Goal: Task Accomplishment & Management: Complete application form

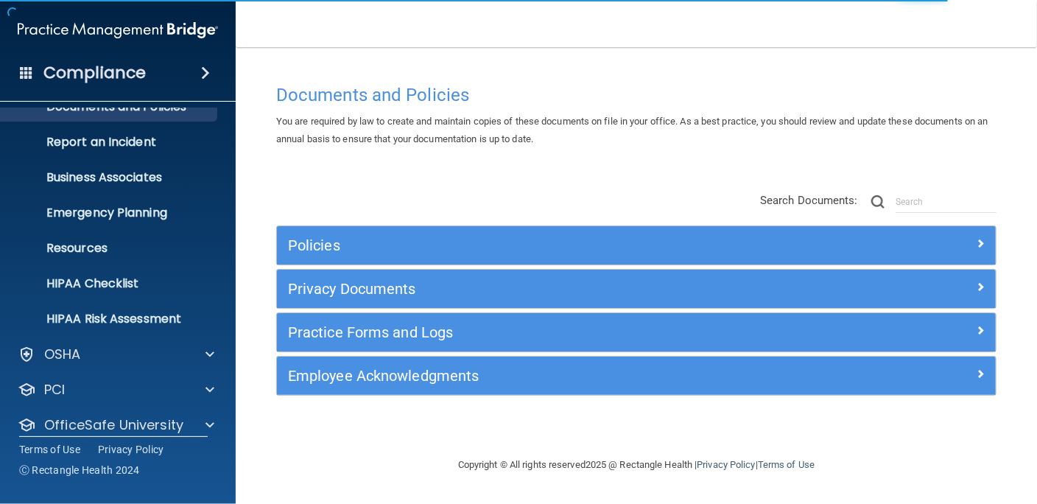
scroll to position [107, 0]
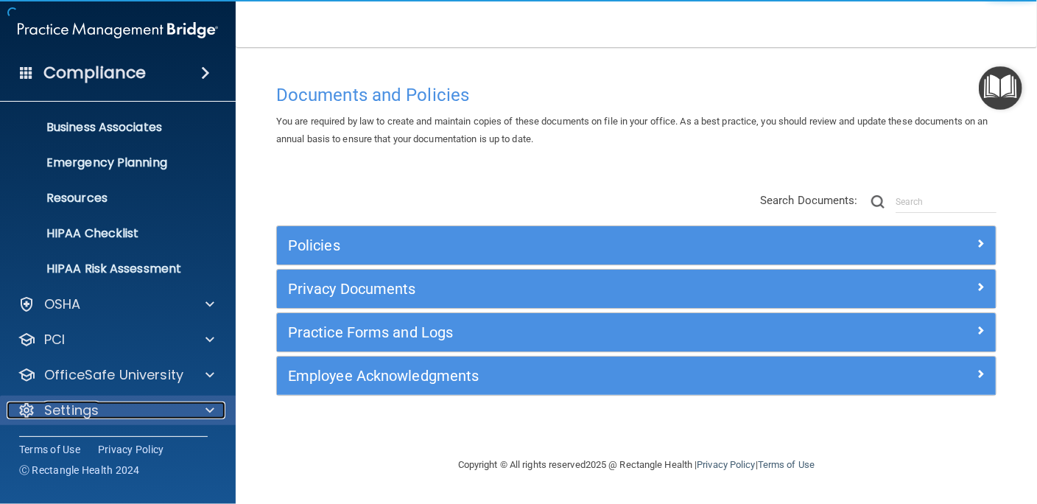
click at [99, 406] on div "Settings" at bounding box center [98, 410] width 183 height 18
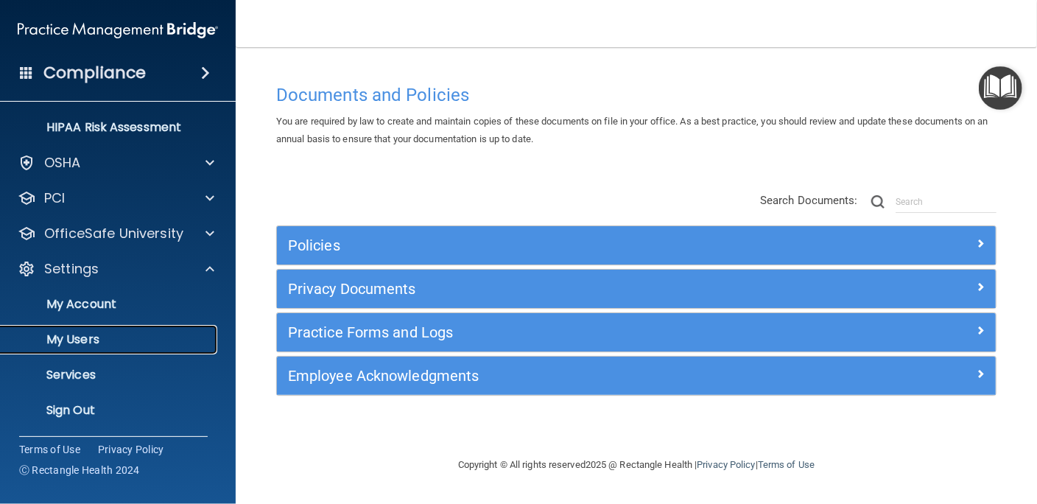
click at [66, 338] on p "My Users" at bounding box center [110, 339] width 201 height 15
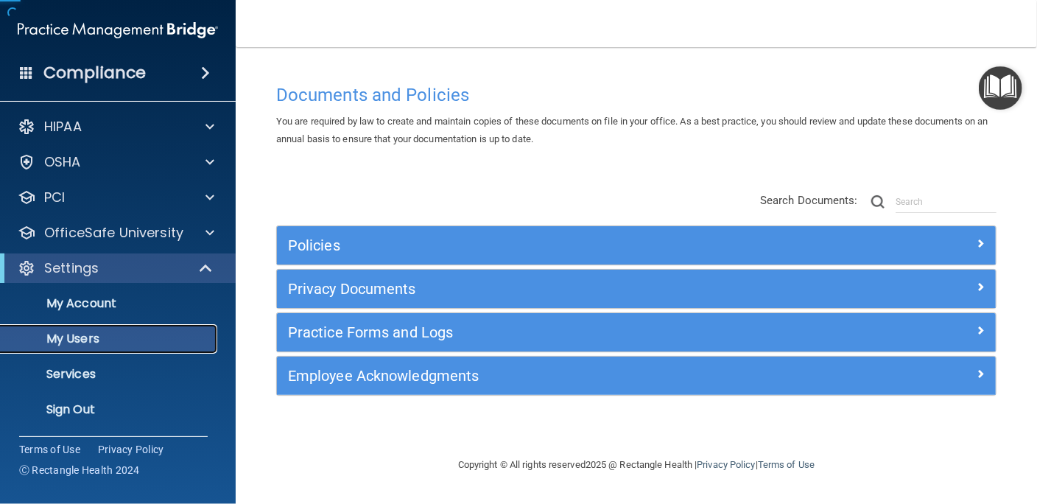
scroll to position [1, 0]
select select "20"
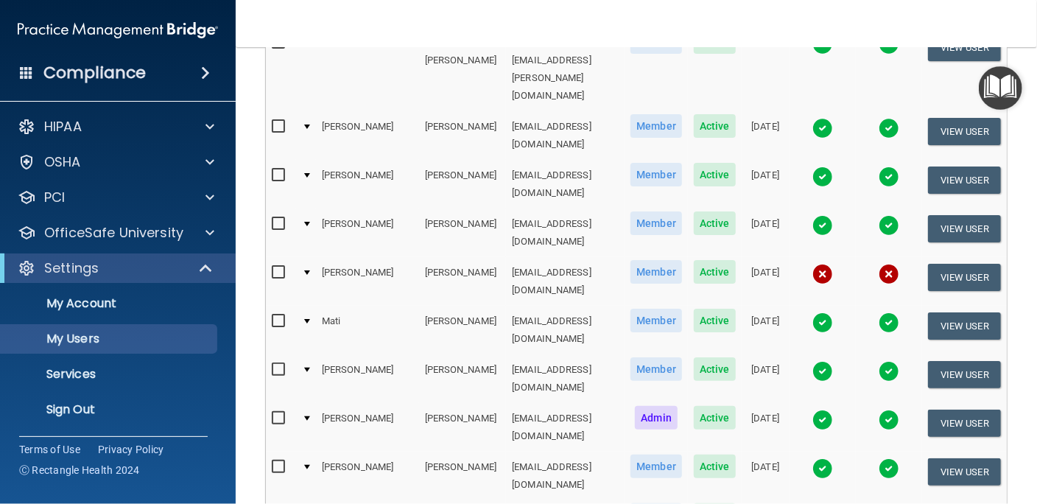
scroll to position [736, 0]
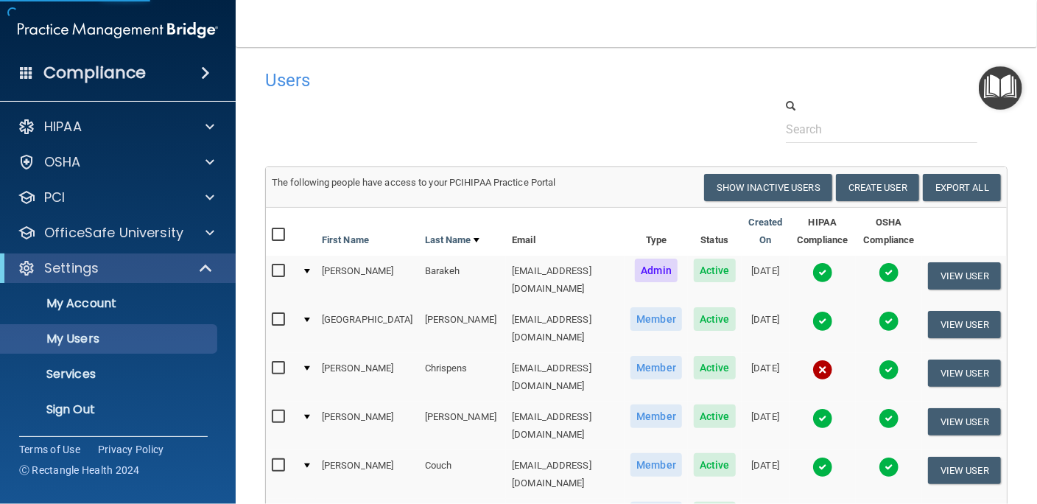
select select "20"
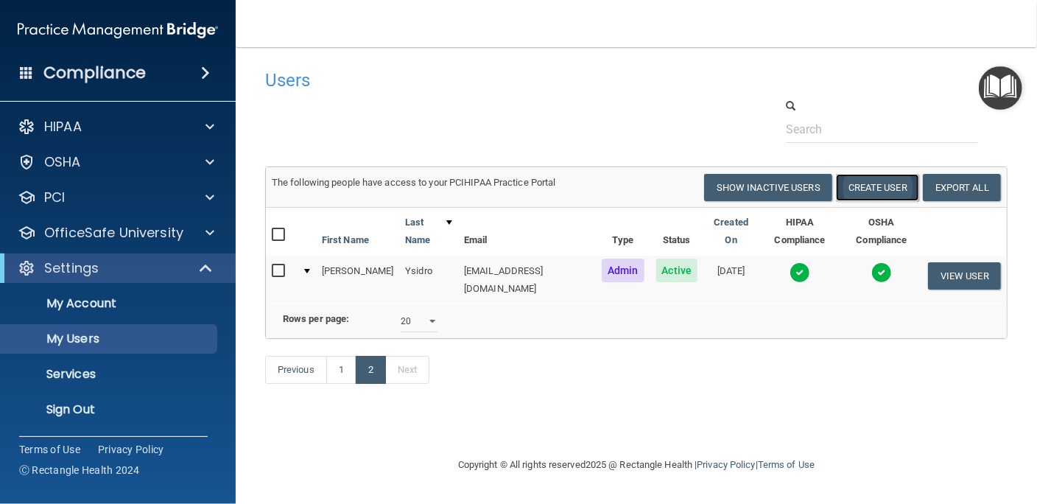
click at [890, 186] on button "Create User" at bounding box center [877, 187] width 83 height 27
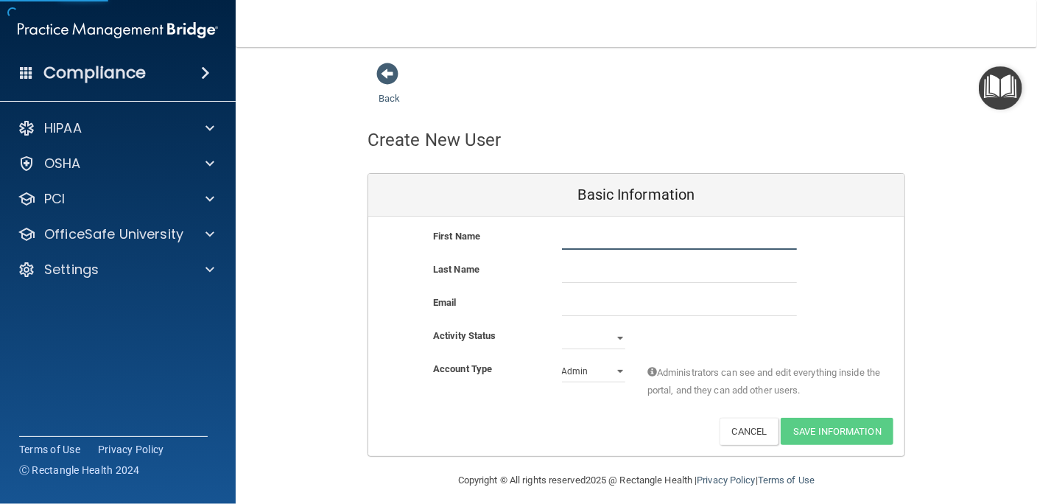
click at [613, 235] on input "text" at bounding box center [679, 239] width 235 height 22
type input "[PERSON_NAME]"
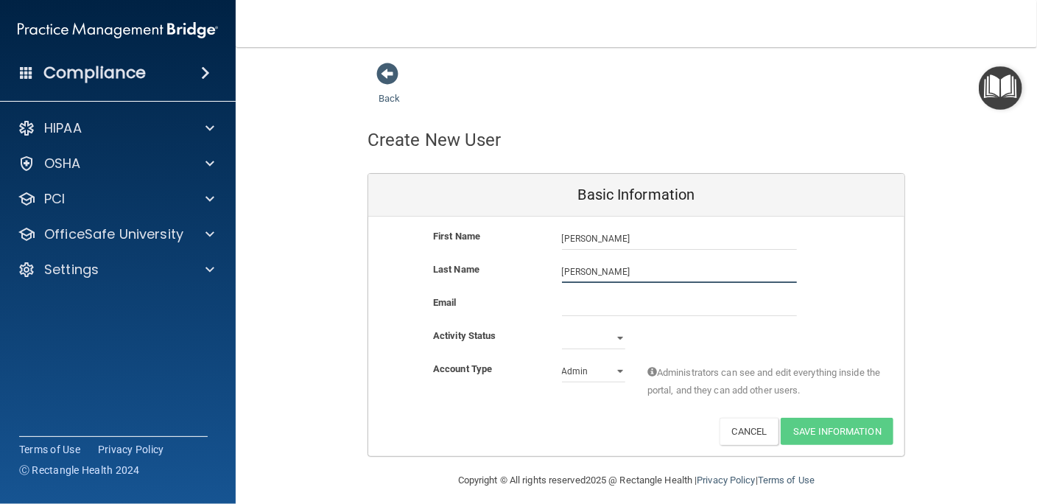
type input "[PERSON_NAME]"
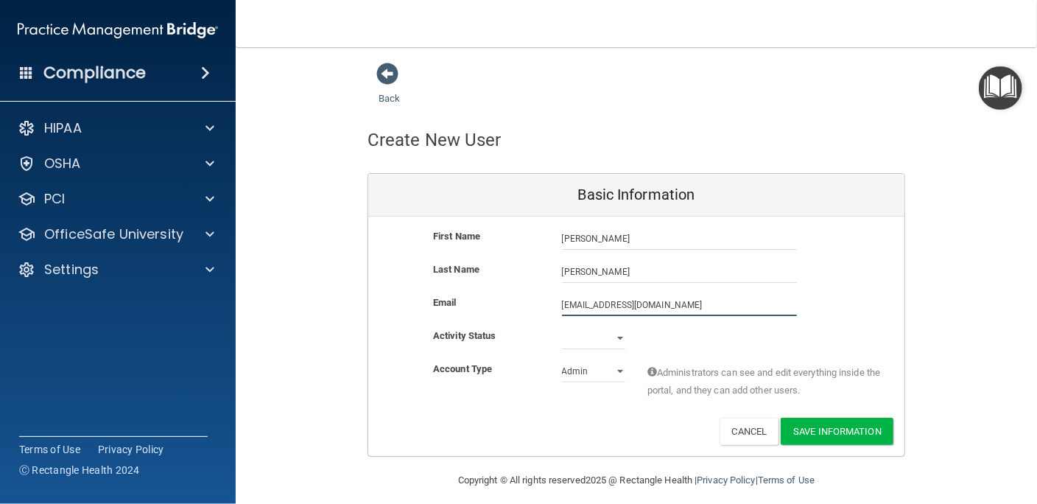
type input "[EMAIL_ADDRESS][DOMAIN_NAME]"
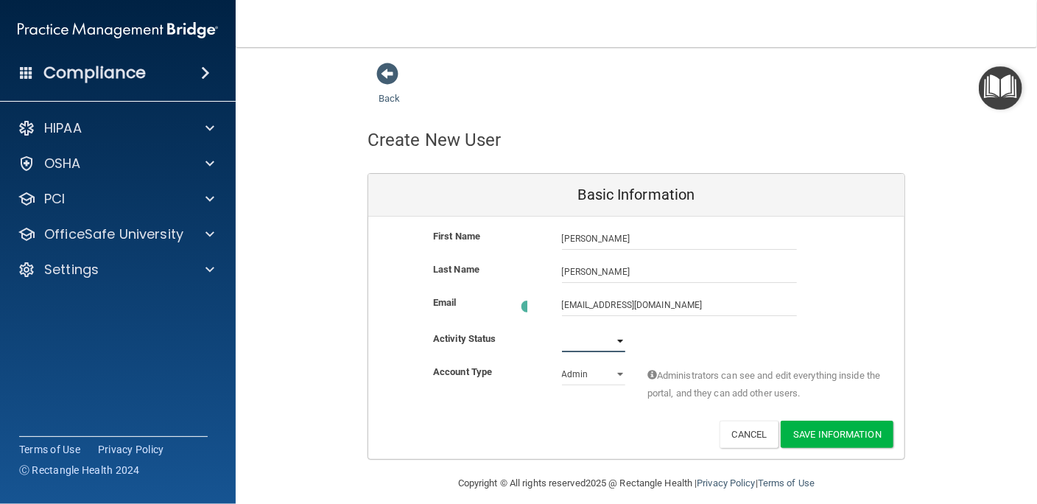
click at [613, 338] on select "Active Inactive" at bounding box center [593, 341] width 63 height 22
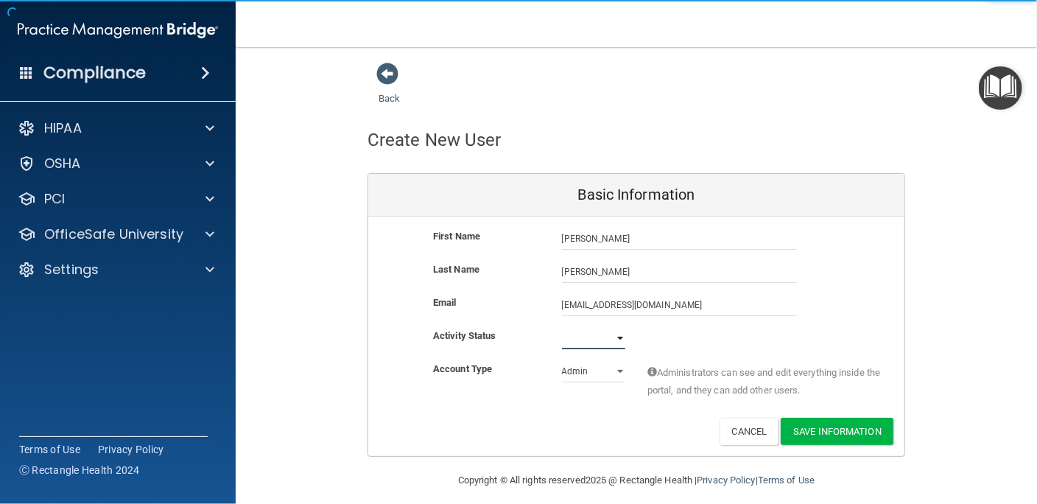
select select "active"
click at [562, 327] on select "Active Inactive" at bounding box center [593, 338] width 63 height 22
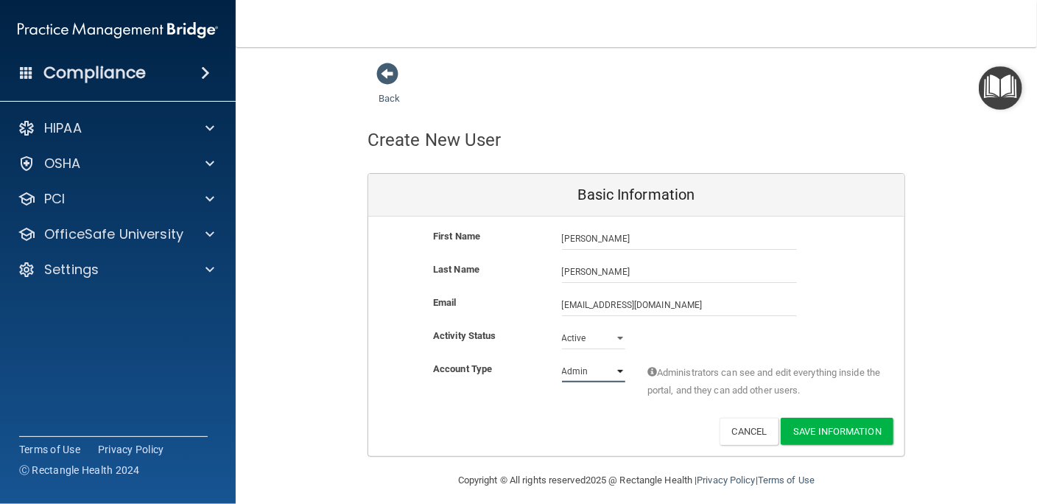
click at [578, 370] on select "Admin Member" at bounding box center [593, 371] width 63 height 22
select select "practice_member"
click at [562, 360] on select "Admin Member" at bounding box center [593, 371] width 63 height 22
click at [825, 425] on button "Save Information" at bounding box center [837, 431] width 113 height 27
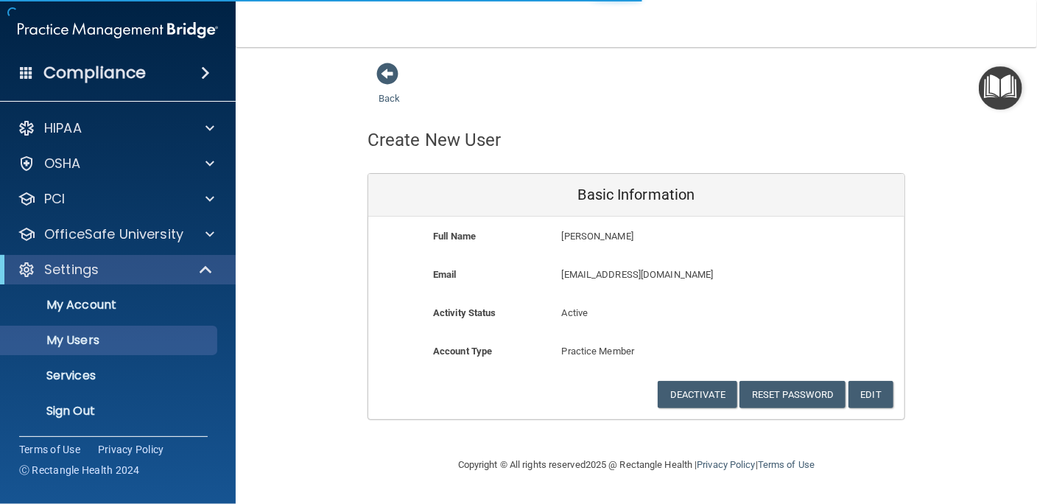
select select "20"
